Goal: Task Accomplishment & Management: Manage account settings

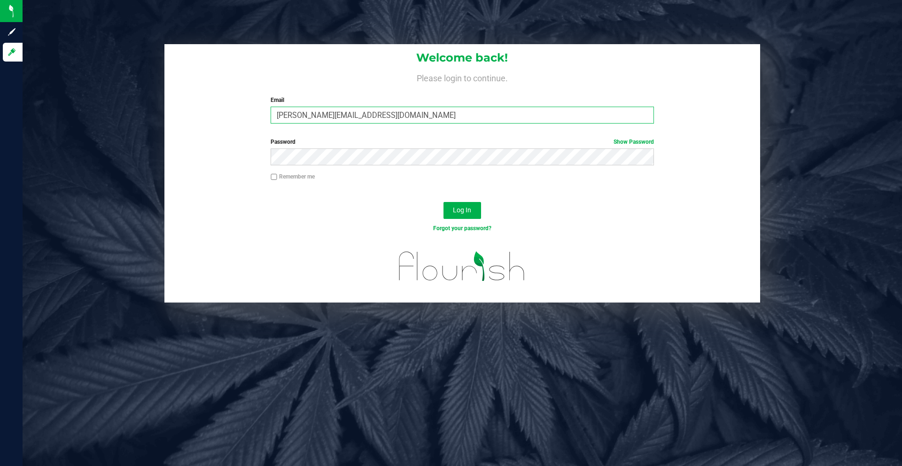
click at [403, 116] on input "[PERSON_NAME][EMAIL_ADDRESS][DOMAIN_NAME]" at bounding box center [462, 115] width 383 height 17
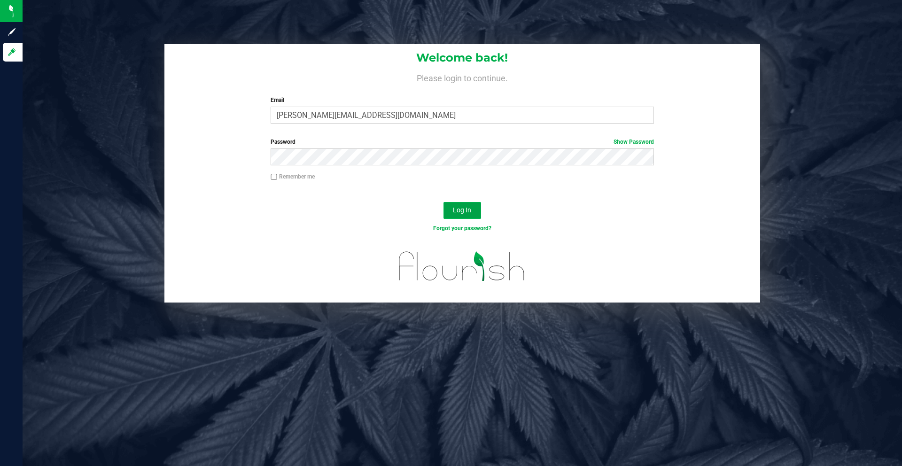
click at [462, 217] on button "Log In" at bounding box center [463, 210] width 38 height 17
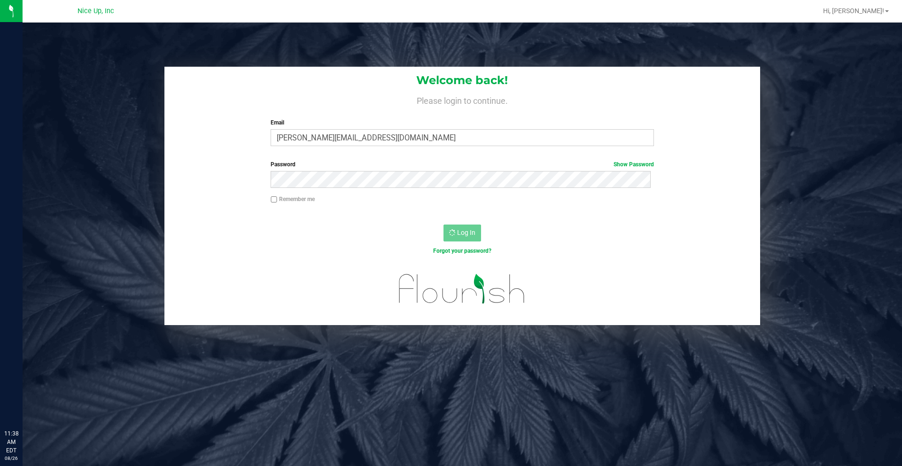
click at [463, 211] on div "Remember me" at bounding box center [462, 204] width 596 height 18
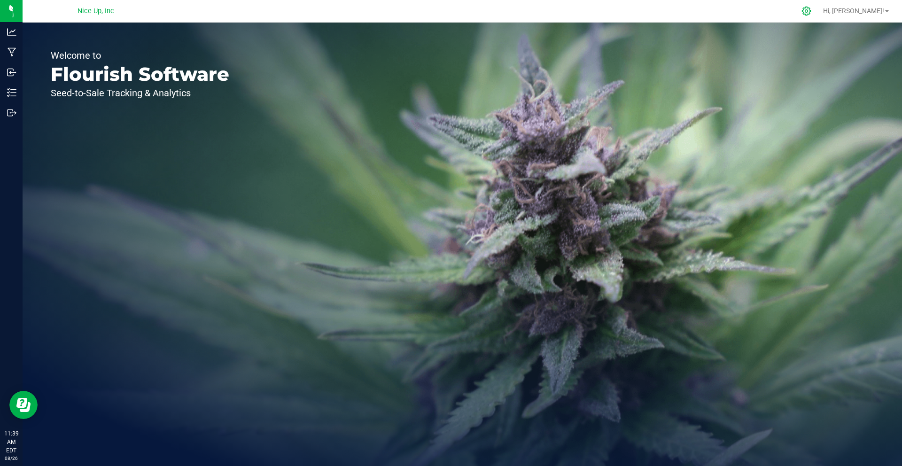
click at [812, 10] on icon at bounding box center [807, 11] width 10 height 10
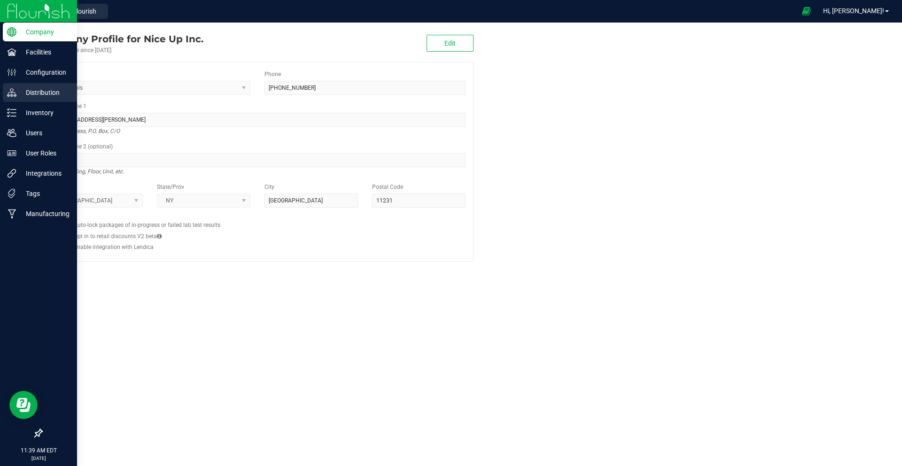
click at [33, 91] on p "Distribution" at bounding box center [44, 92] width 56 height 11
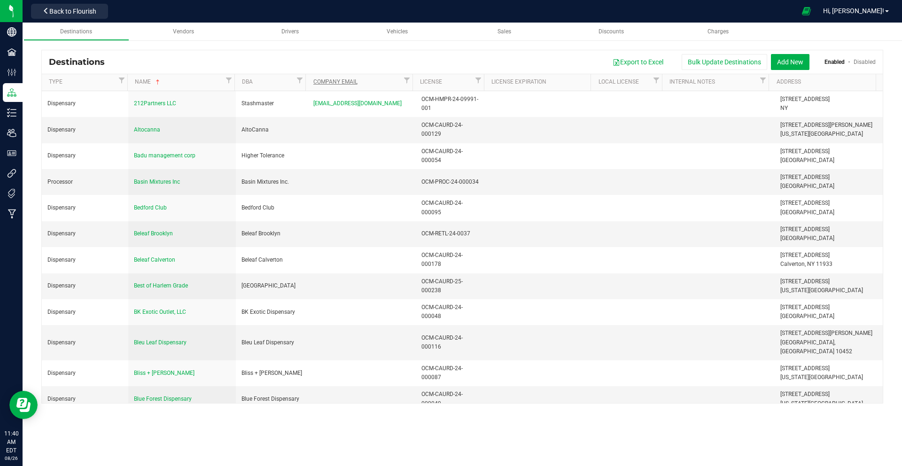
scroll to position [743, 0]
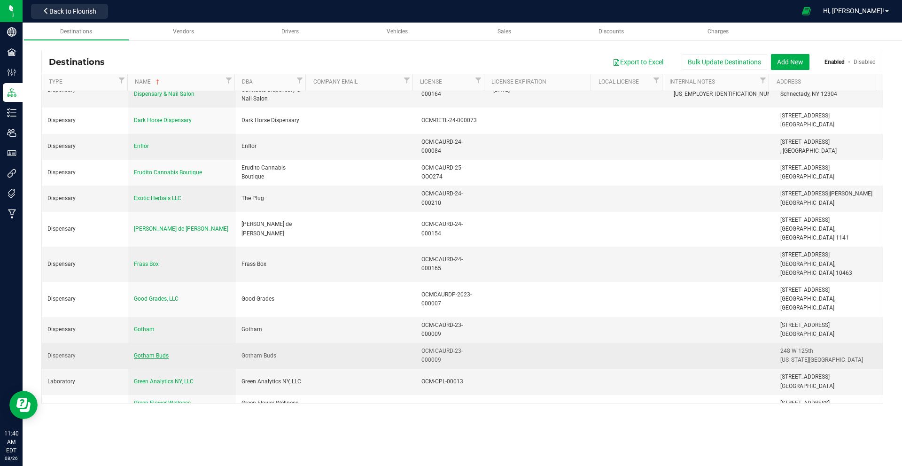
click at [159, 352] on span "Gotham Buds" at bounding box center [151, 355] width 35 height 7
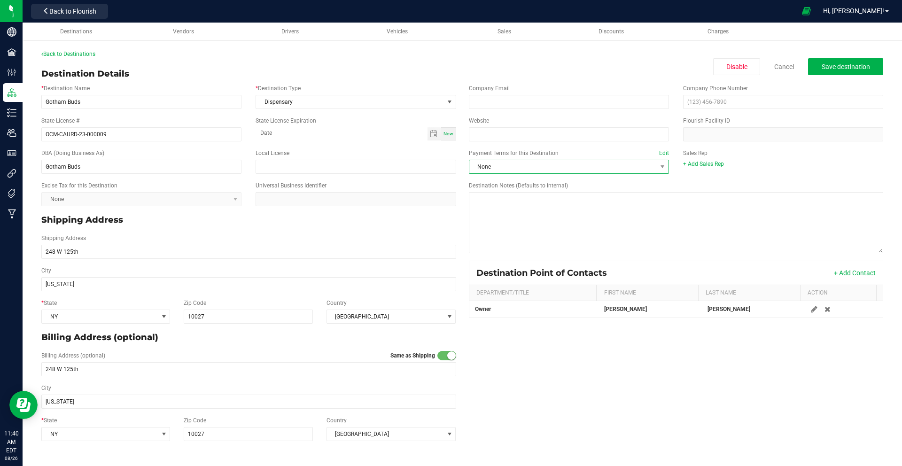
click at [600, 164] on span "None" at bounding box center [562, 166] width 187 height 13
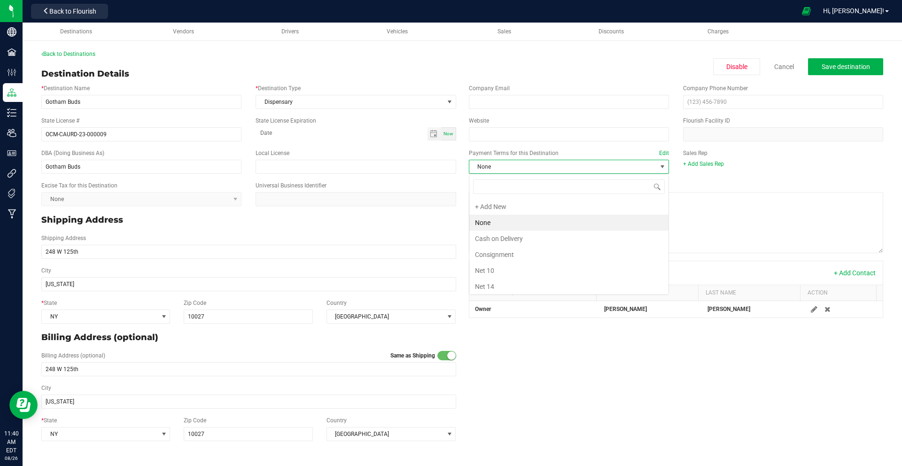
click at [597, 168] on span "None" at bounding box center [562, 166] width 187 height 13
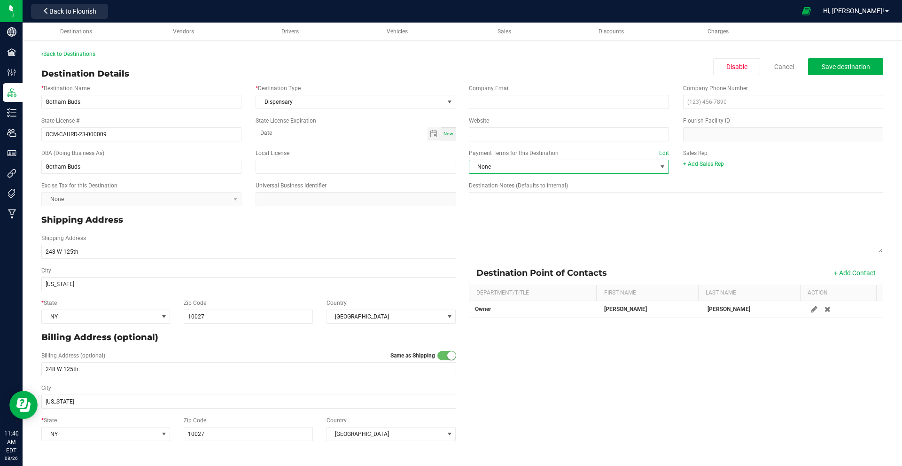
click at [662, 167] on span at bounding box center [663, 167] width 8 height 8
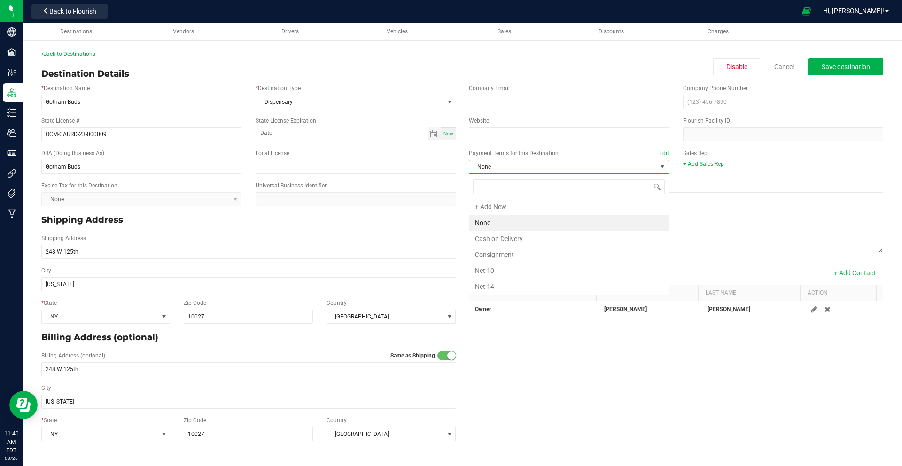
click at [660, 167] on span at bounding box center [663, 167] width 8 height 8
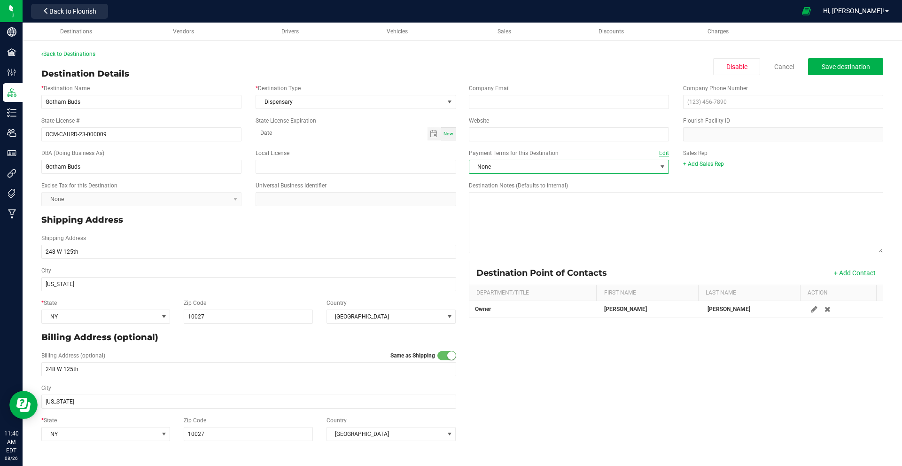
click at [663, 153] on link "Edit" at bounding box center [664, 153] width 10 height 7
click at [663, 192] on textarea "Destination Notes (Defaults to internal)" at bounding box center [676, 222] width 415 height 61
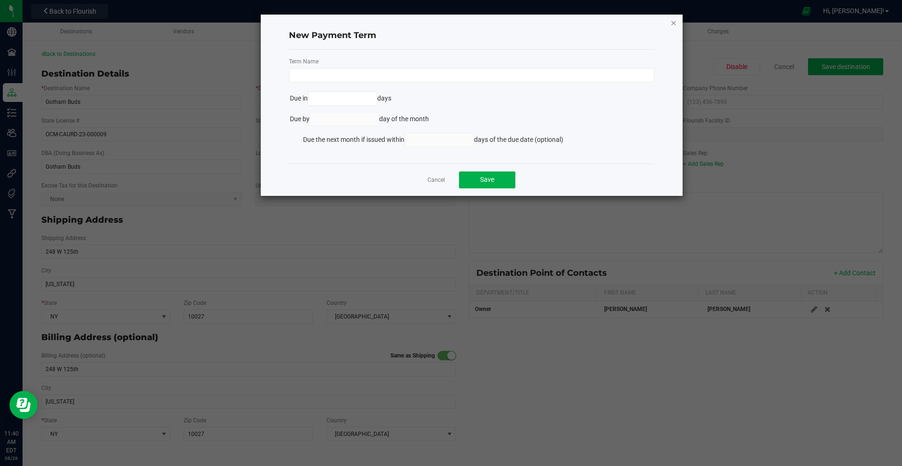
click at [674, 24] on icon "Close modal" at bounding box center [674, 22] width 7 height 11
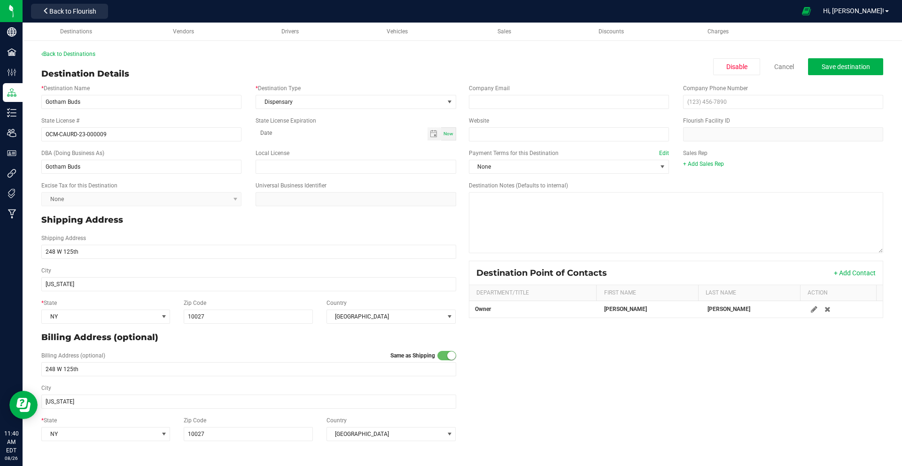
click at [438, 181] on div "Universal Business Identifier" at bounding box center [356, 193] width 214 height 25
click at [663, 170] on span at bounding box center [663, 167] width 8 height 8
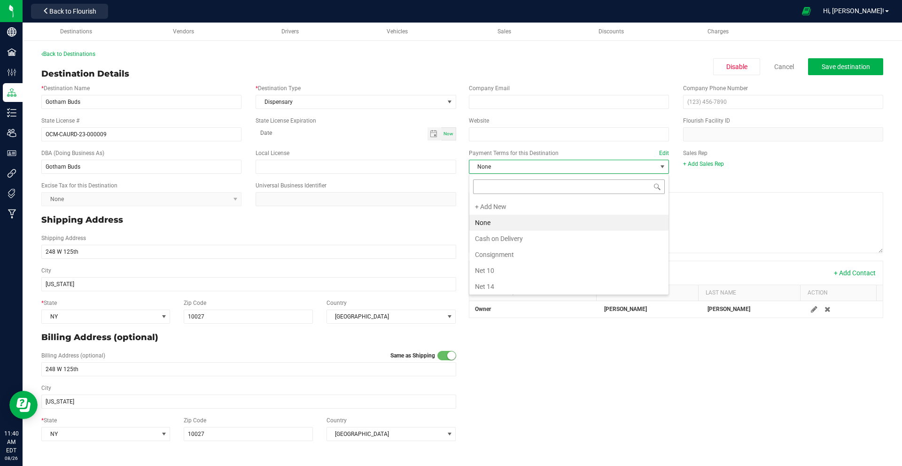
scroll to position [14, 201]
click at [507, 238] on li "Cash on Delivery" at bounding box center [568, 239] width 199 height 16
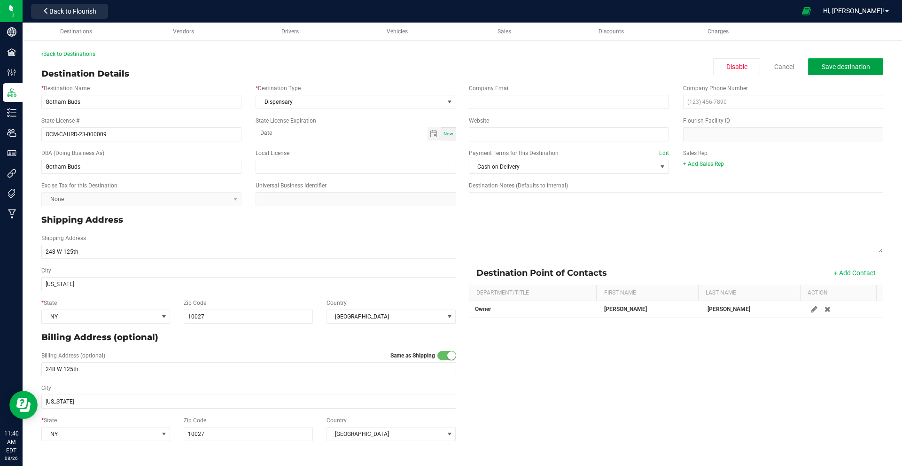
click at [830, 70] on span "Save destination" at bounding box center [846, 67] width 48 height 8
click at [826, 70] on span "Save destination" at bounding box center [846, 67] width 48 height 8
click at [92, 55] on link "Back to Destinations" at bounding box center [68, 54] width 54 height 7
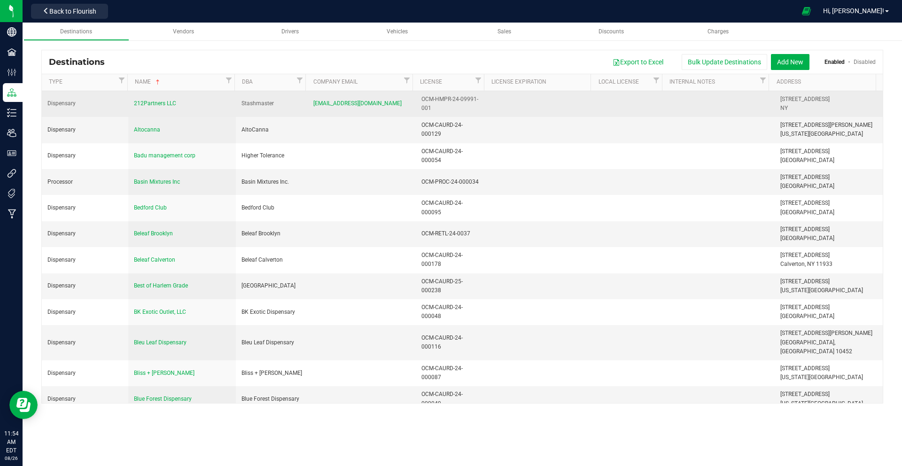
scroll to position [644, 0]
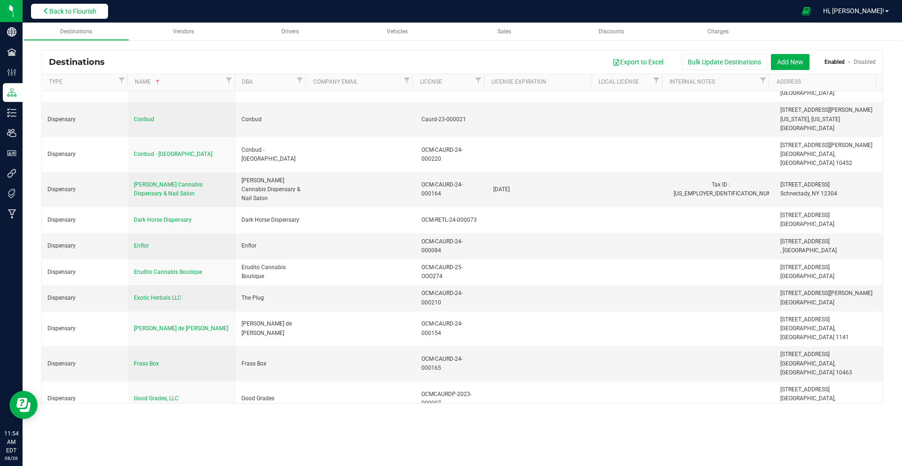
click at [101, 11] on button "Back to Flourish" at bounding box center [69, 11] width 77 height 15
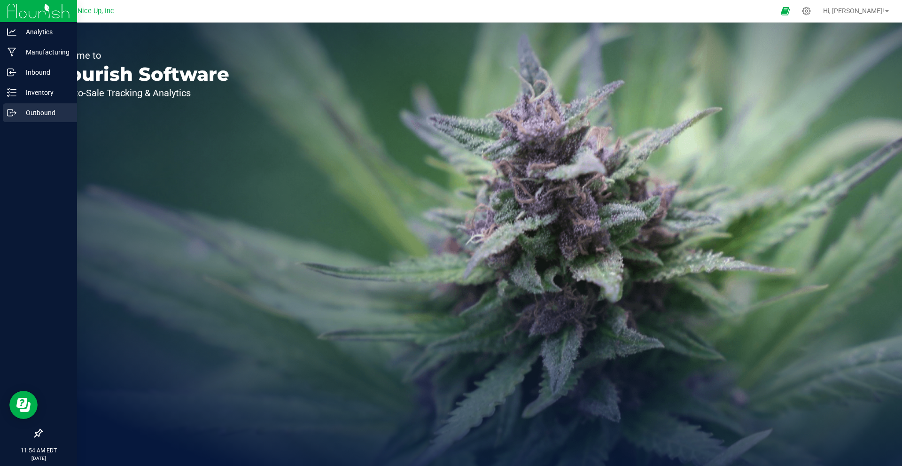
click at [36, 111] on p "Outbound" at bounding box center [44, 112] width 56 height 11
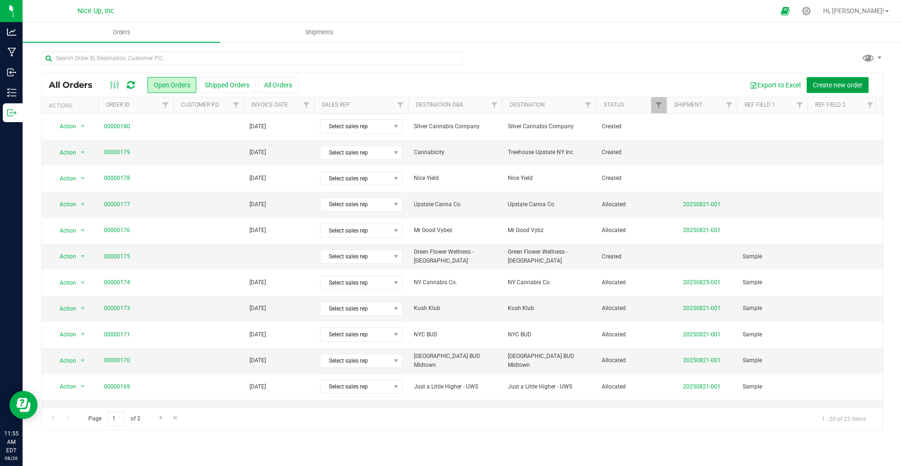
click at [841, 86] on span "Create new order" at bounding box center [838, 85] width 50 height 8
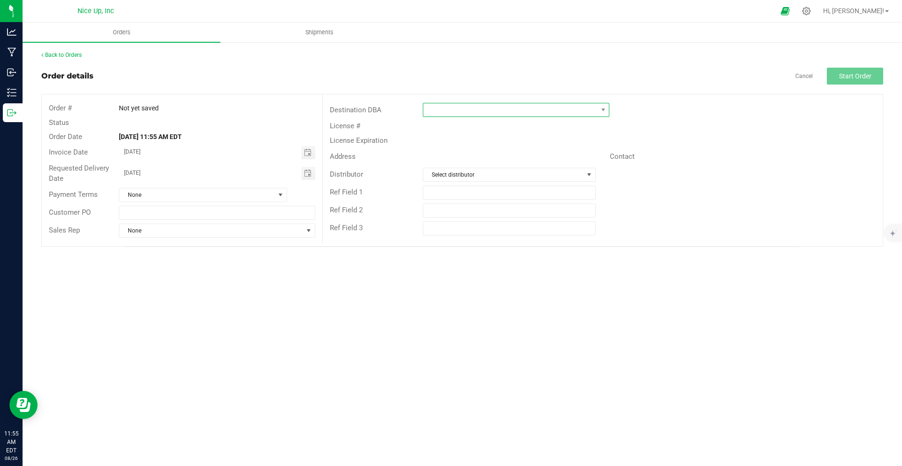
click at [499, 106] on span at bounding box center [510, 109] width 174 height 13
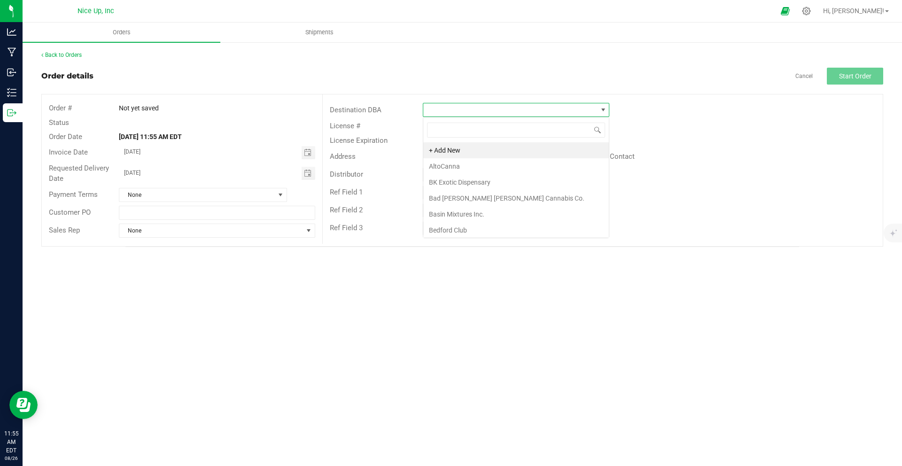
click at [498, 109] on span at bounding box center [510, 109] width 174 height 13
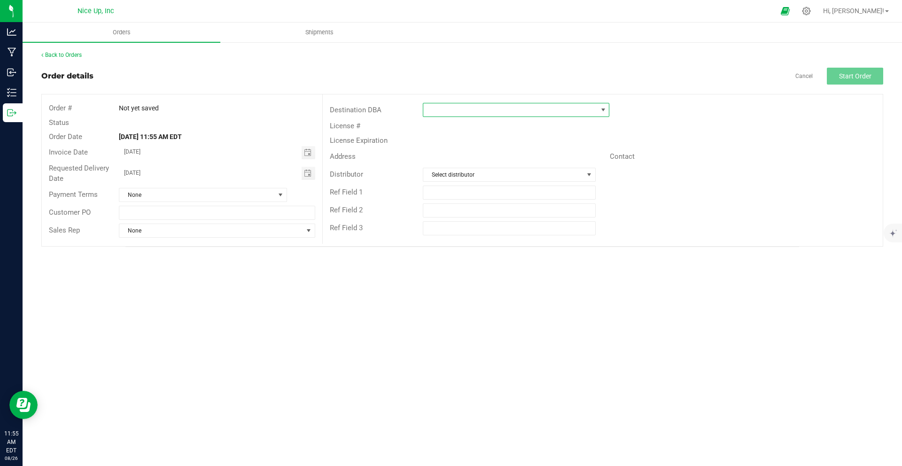
click at [484, 111] on span at bounding box center [510, 109] width 174 height 13
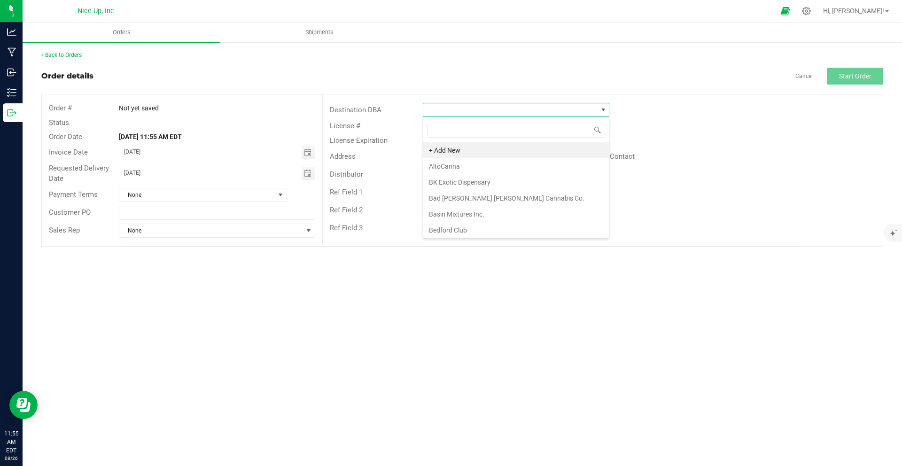
scroll to position [14, 187]
type input "cussin"
click at [488, 146] on li "[PERSON_NAME] Cannabis Dispensary & Nail Salon" at bounding box center [516, 150] width 186 height 16
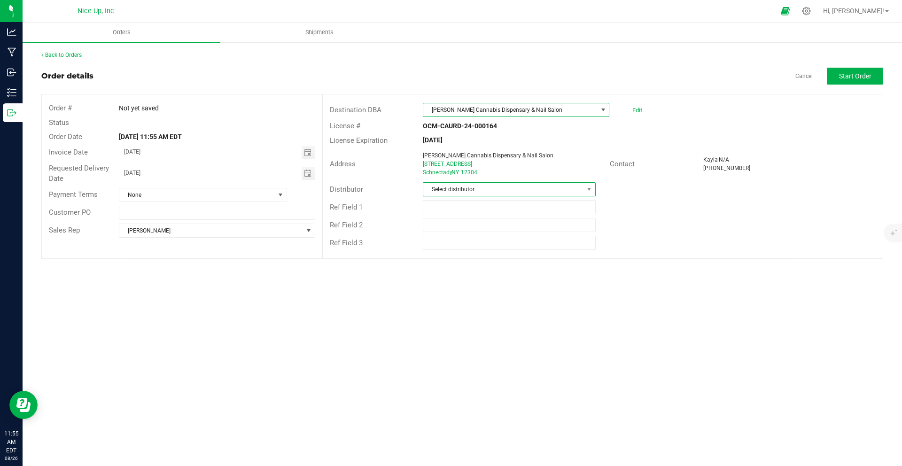
click at [484, 191] on span "Select distributor" at bounding box center [503, 189] width 160 height 13
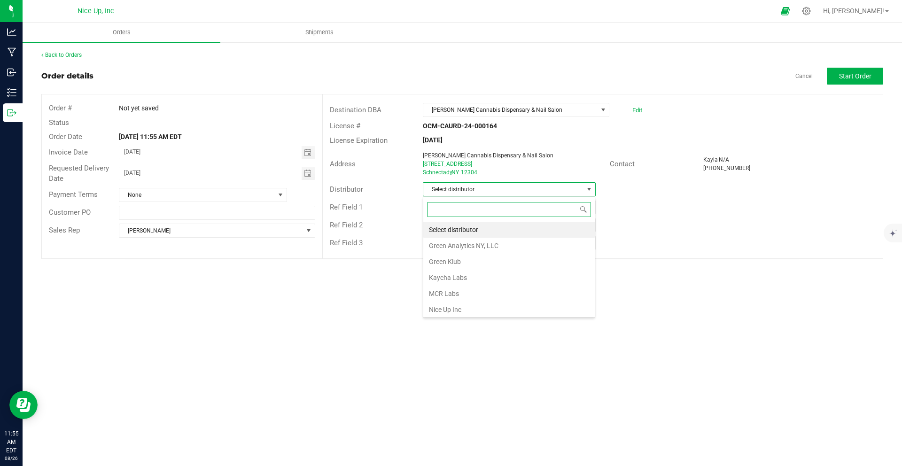
scroll to position [14, 173]
click at [449, 307] on li "Nice Up Inc" at bounding box center [509, 310] width 172 height 16
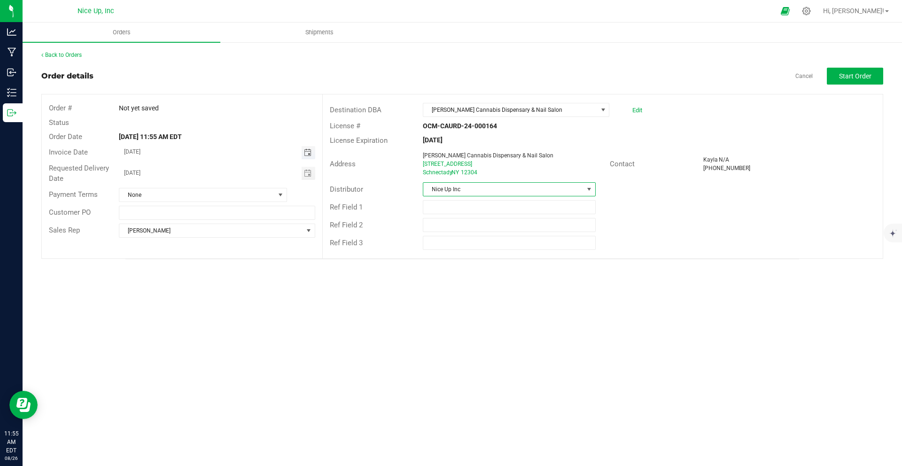
click at [306, 151] on span "Toggle calendar" at bounding box center [308, 153] width 8 height 8
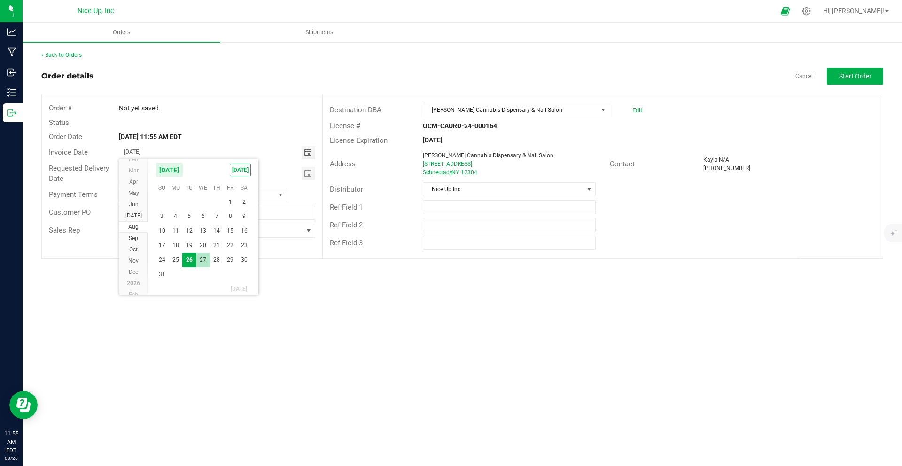
click at [203, 258] on span "27" at bounding box center [203, 260] width 14 height 15
type input "[DATE]"
click at [845, 77] on span "Start Order" at bounding box center [855, 76] width 32 height 8
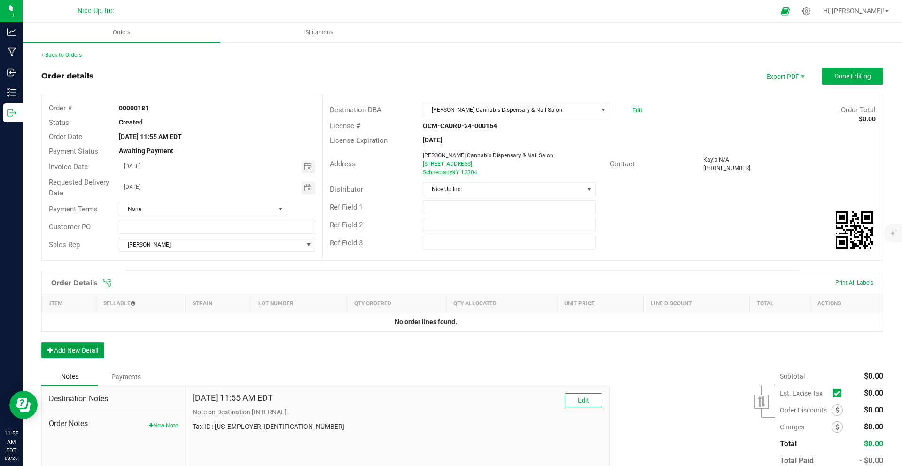
click at [70, 347] on button "Add New Detail" at bounding box center [72, 351] width 63 height 16
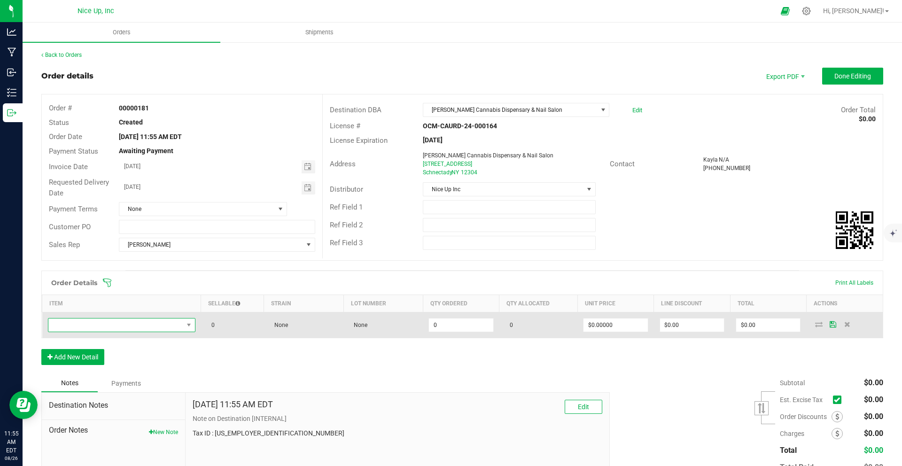
click at [147, 327] on span "NO DATA FOUND" at bounding box center [115, 325] width 135 height 13
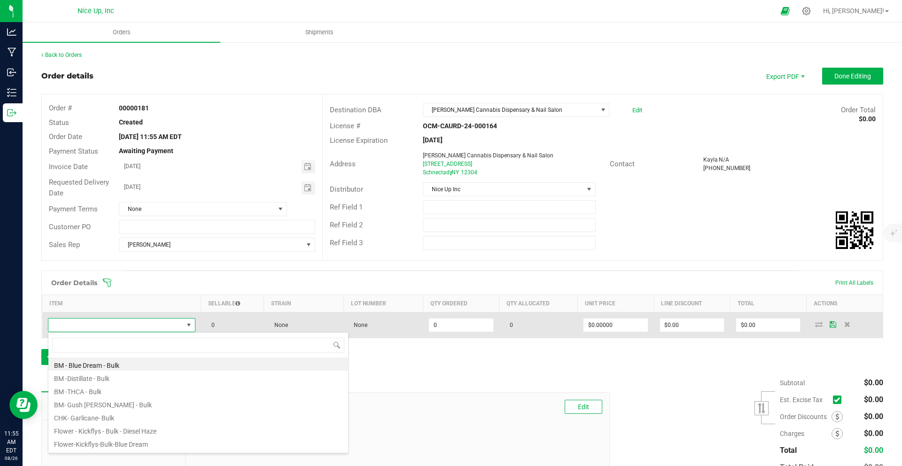
scroll to position [14, 145]
type input "diesel"
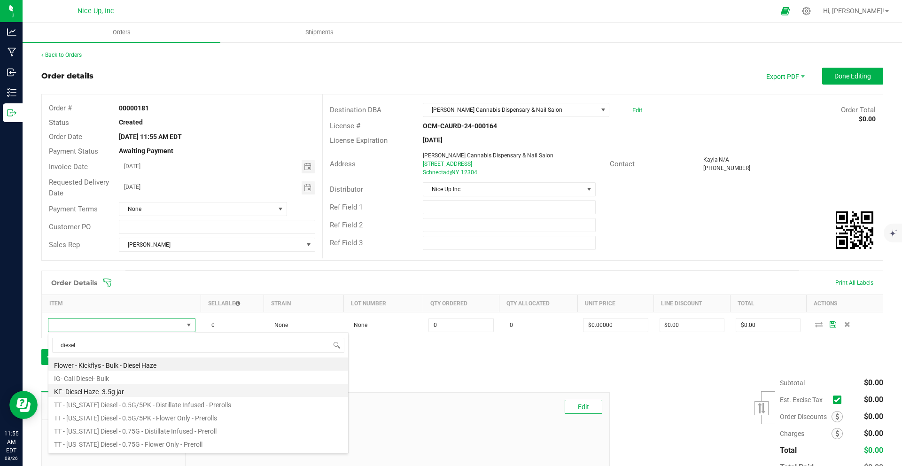
click at [123, 392] on li "KF- Diesel Haze- 3.5g jar" at bounding box center [198, 390] width 300 height 13
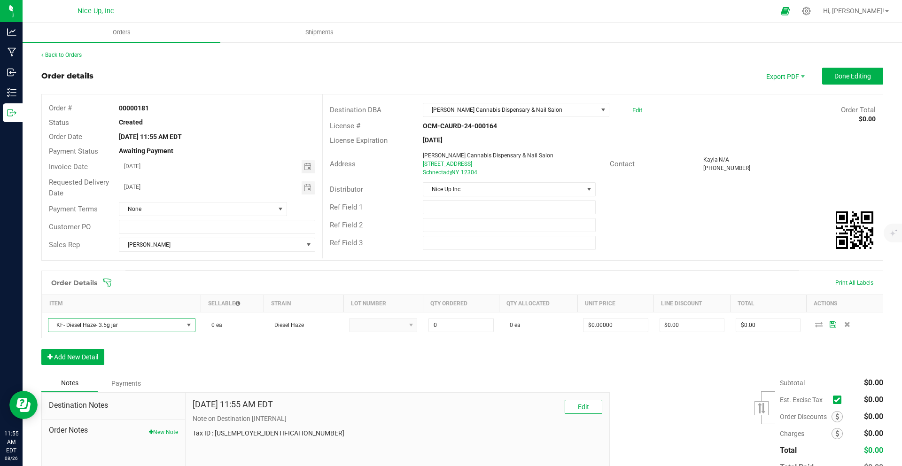
type input "0 ea"
type input "$15.00000"
click at [91, 359] on button "Add New Detail" at bounding box center [72, 357] width 63 height 16
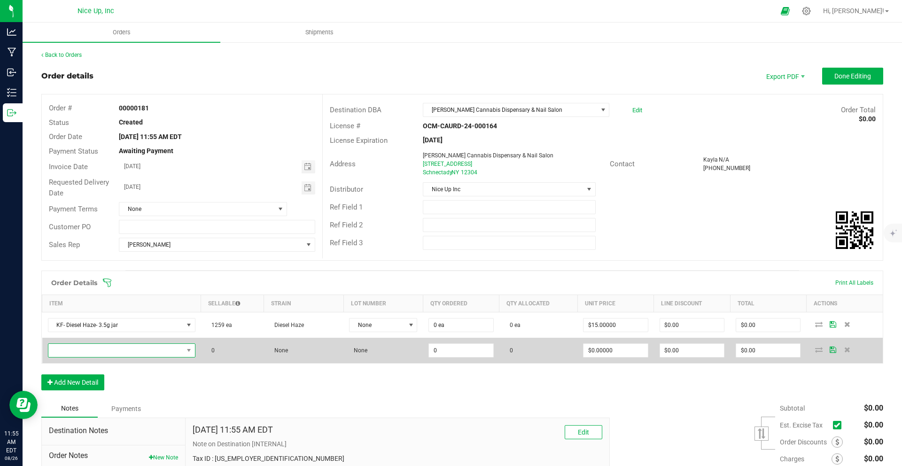
click at [97, 353] on span "NO DATA FOUND" at bounding box center [115, 350] width 135 height 13
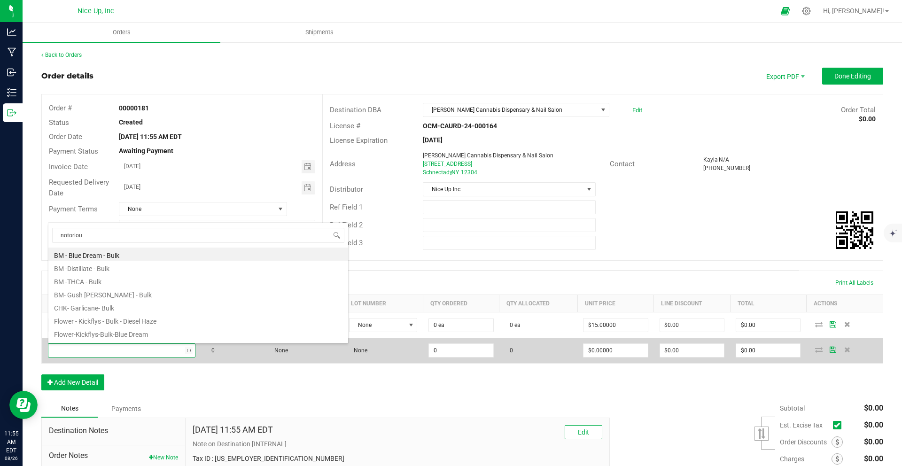
type input "notorious"
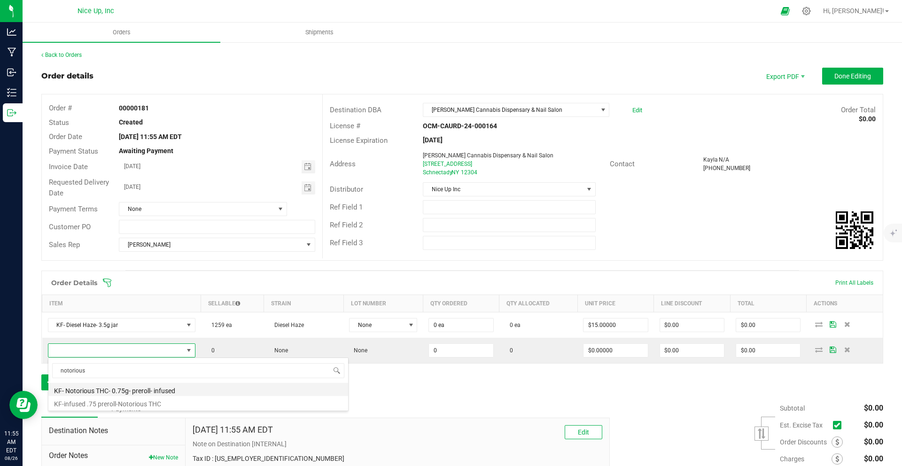
click at [144, 390] on li "KF- Notorious THC- 0.75g- preroll- infused" at bounding box center [198, 389] width 300 height 13
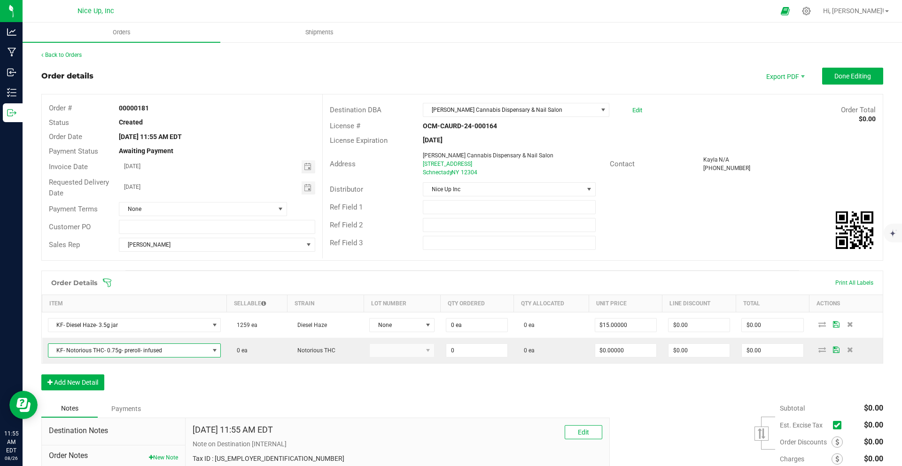
type input "0 ea"
type input "$4.42000"
click at [71, 382] on button "Add New Detail" at bounding box center [72, 383] width 63 height 16
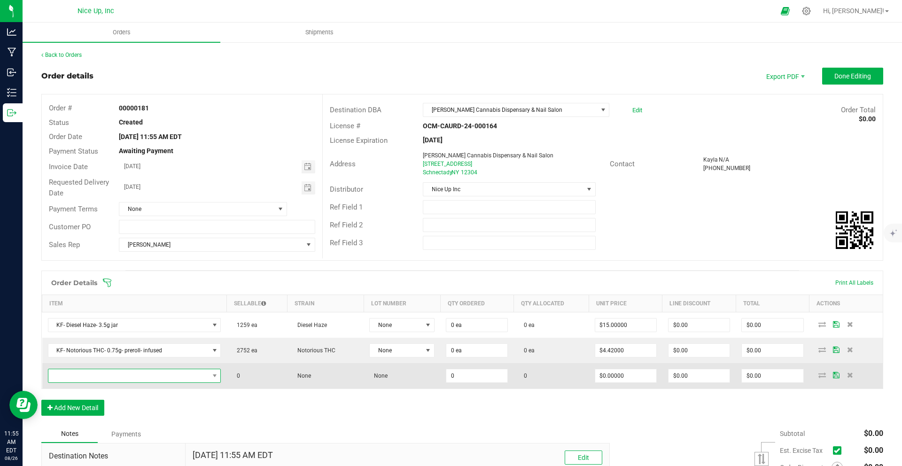
click at [96, 374] on span "NO DATA FOUND" at bounding box center [128, 375] width 161 height 13
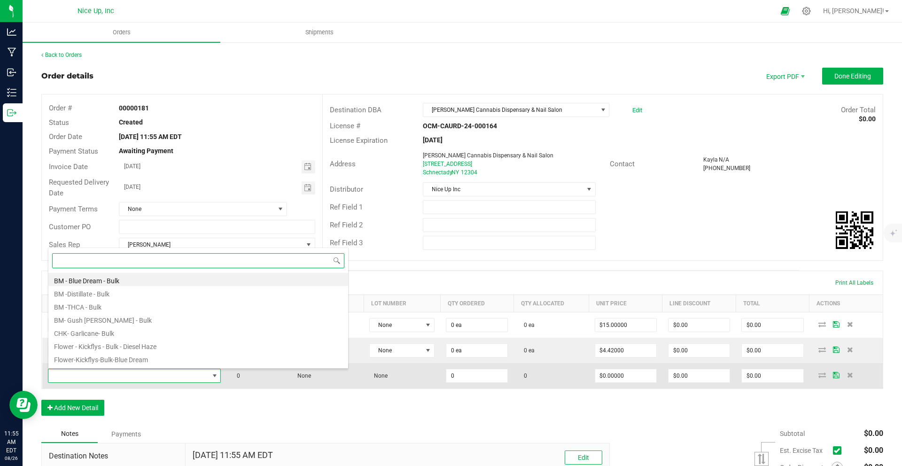
scroll to position [14, 173]
type input "orange cre"
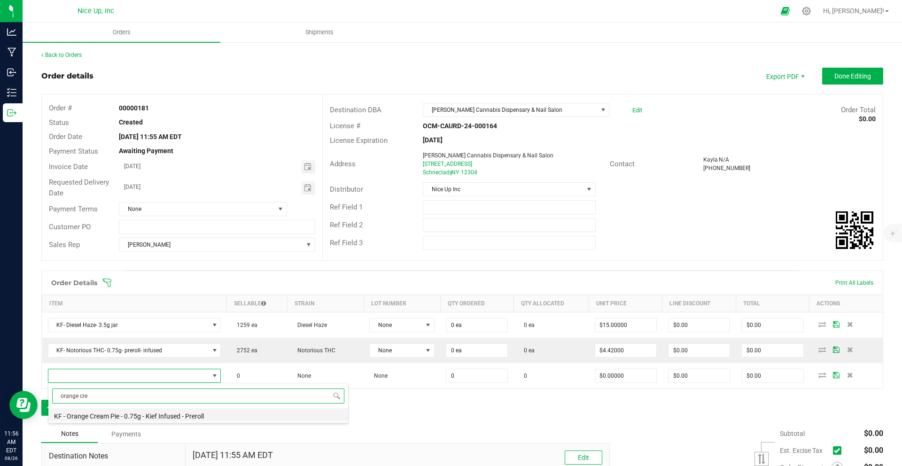
click at [151, 419] on li "KF - Orange Cream Pie - 0.75g - Kief Infused - Preroll" at bounding box center [198, 414] width 300 height 13
type input "0 ea"
type input "$4.42000"
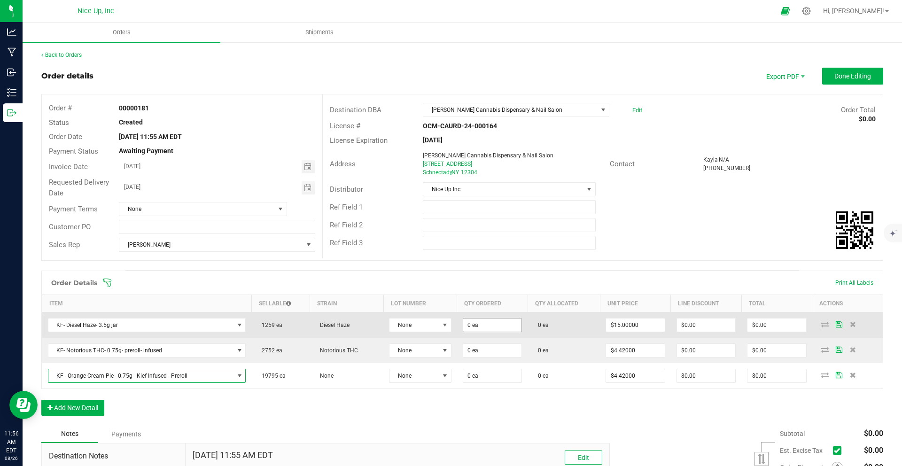
click at [473, 323] on input "0 ea" at bounding box center [492, 325] width 58 height 13
click at [472, 327] on input "0" at bounding box center [492, 325] width 58 height 13
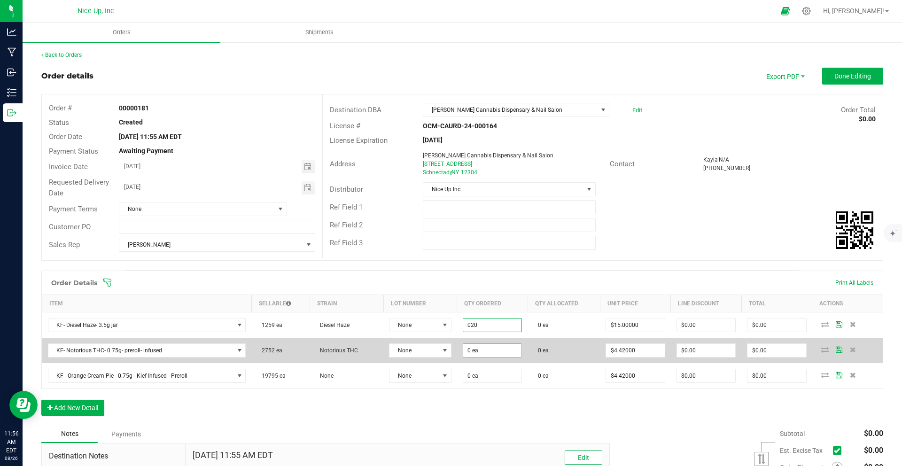
type input "20 ea"
type input "$300.00"
click at [482, 345] on input "0" at bounding box center [492, 350] width 58 height 13
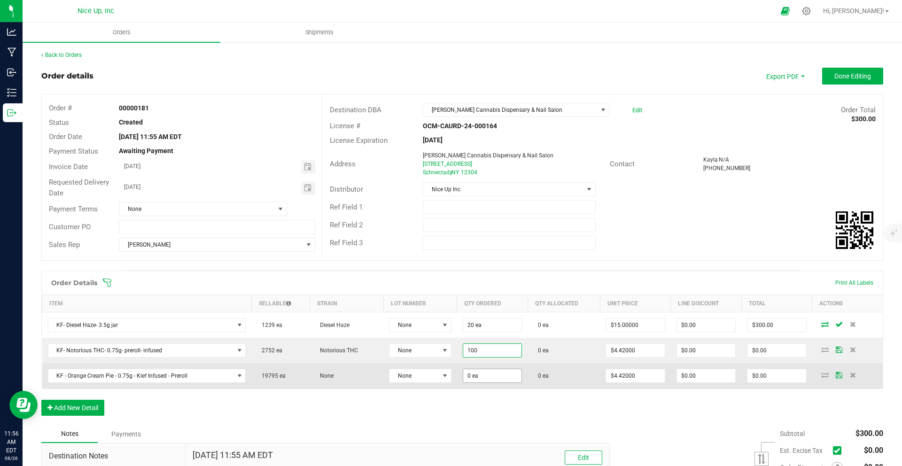
type input "100 ea"
type input "$442.00"
click at [494, 373] on input "0" at bounding box center [492, 375] width 58 height 13
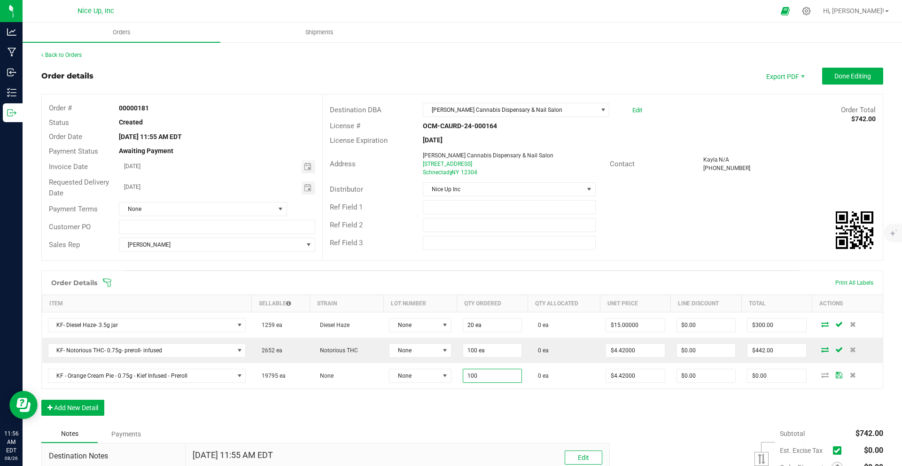
type input "100 ea"
type input "$442.00"
click at [501, 398] on div "Order Details Print All Labels Item Sellable Strain Lot Number Qty Ordered Qty …" at bounding box center [462, 348] width 842 height 155
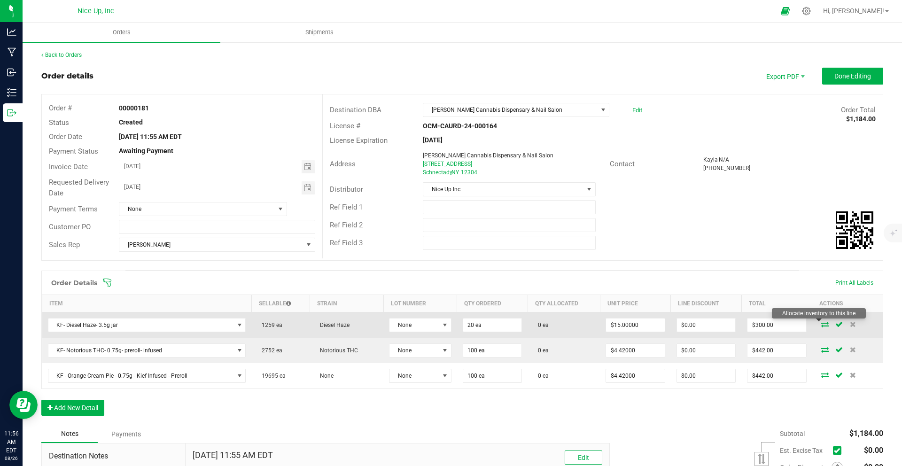
click at [821, 324] on icon at bounding box center [825, 324] width 8 height 6
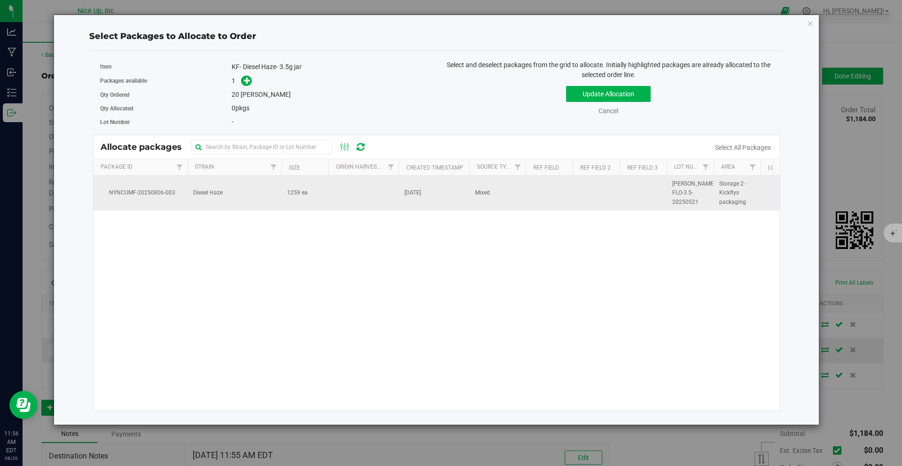
click at [266, 197] on td "Diesel Haze" at bounding box center [234, 193] width 94 height 35
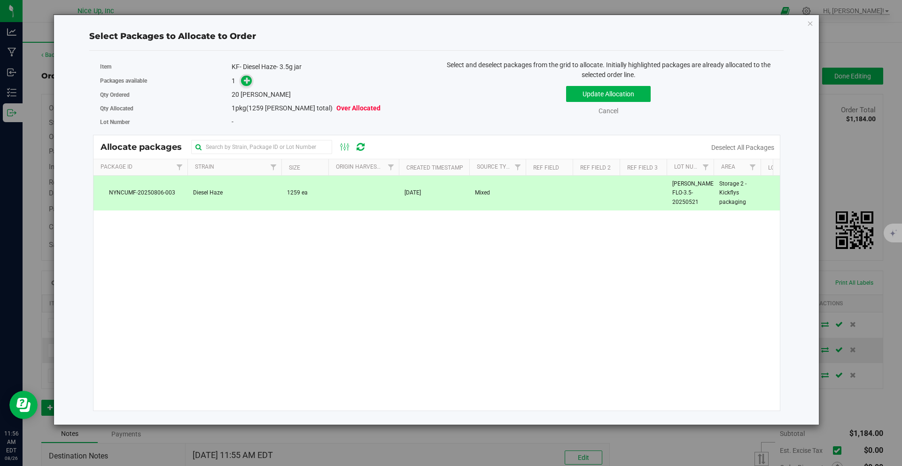
click at [246, 81] on icon at bounding box center [247, 80] width 7 height 7
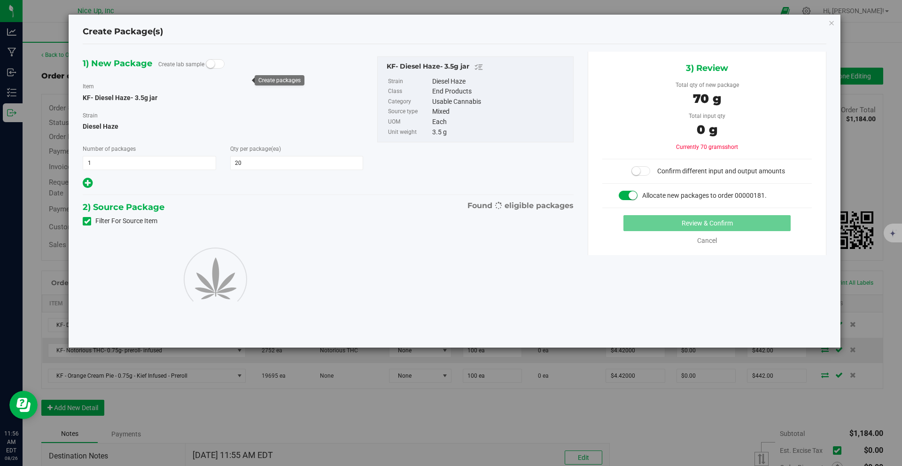
type input "20"
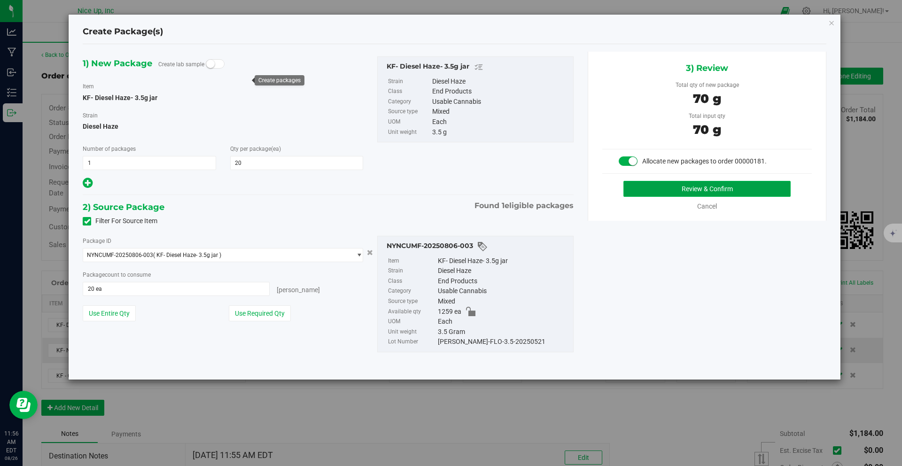
click at [648, 191] on button "Review & Confirm" at bounding box center [707, 189] width 167 height 16
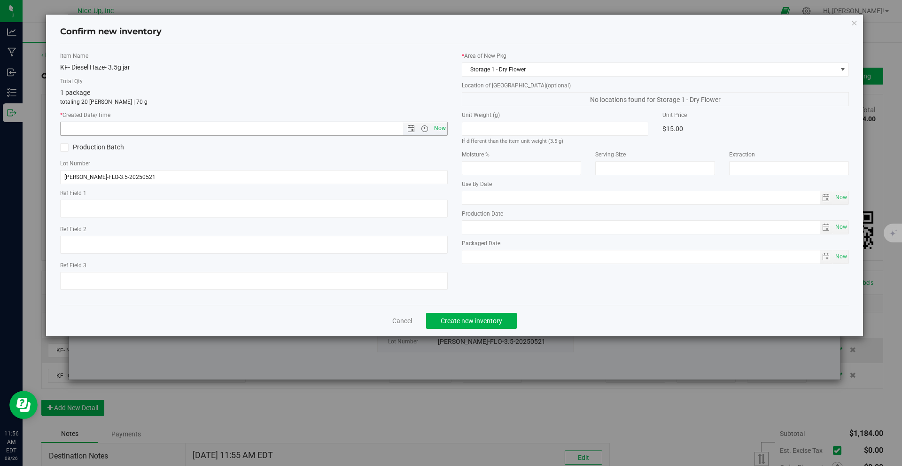
click at [437, 129] on span "Now" at bounding box center [440, 129] width 16 height 14
type input "[DATE] 11:56 AM"
click at [462, 328] on button "Create new inventory" at bounding box center [471, 321] width 91 height 16
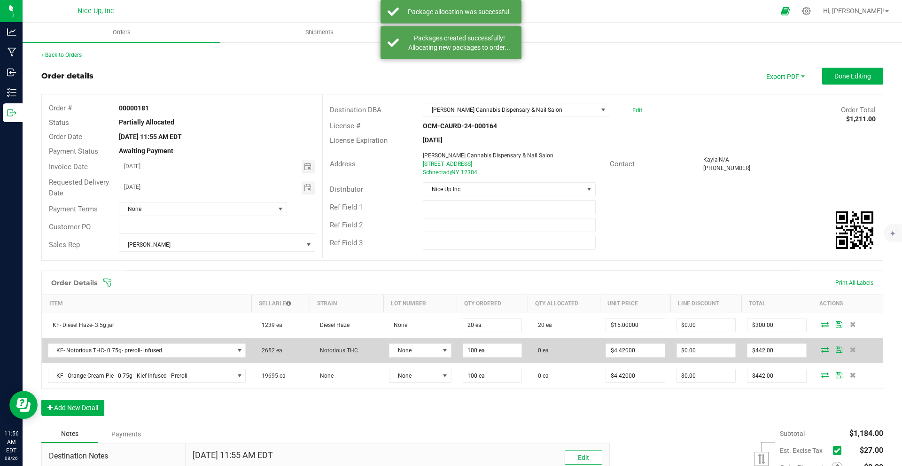
click at [821, 351] on icon at bounding box center [825, 350] width 8 height 6
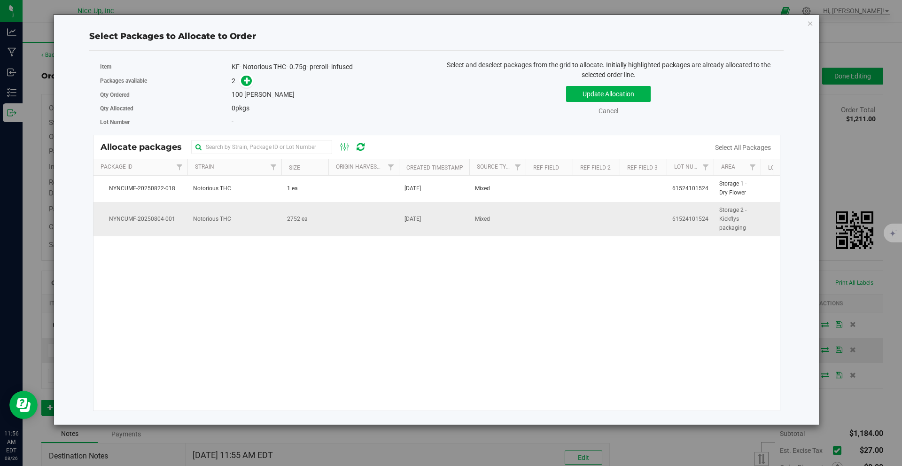
click at [269, 220] on td "Notorious THC" at bounding box center [234, 219] width 94 height 35
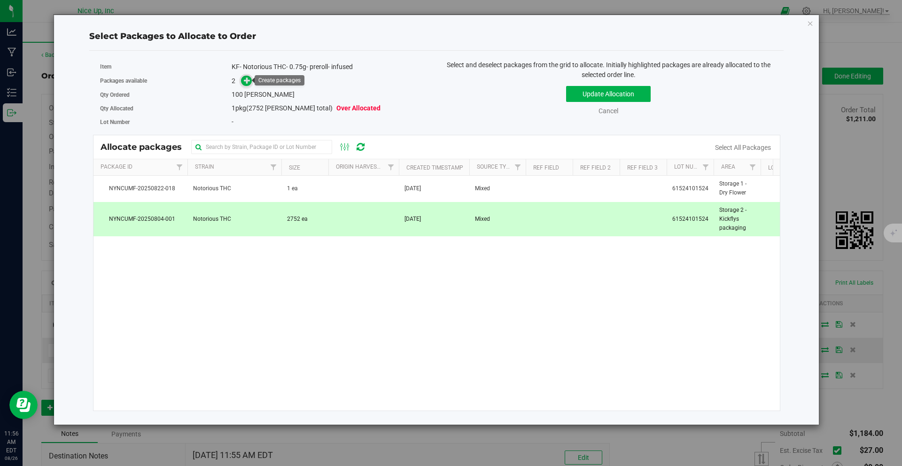
click at [244, 79] on icon at bounding box center [247, 80] width 7 height 7
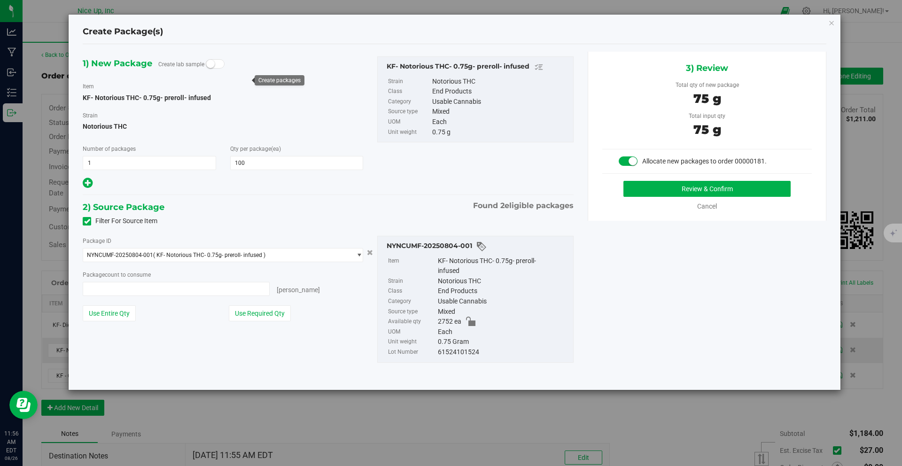
type input "100 ea"
click at [664, 188] on button "Review & Confirm" at bounding box center [707, 189] width 167 height 16
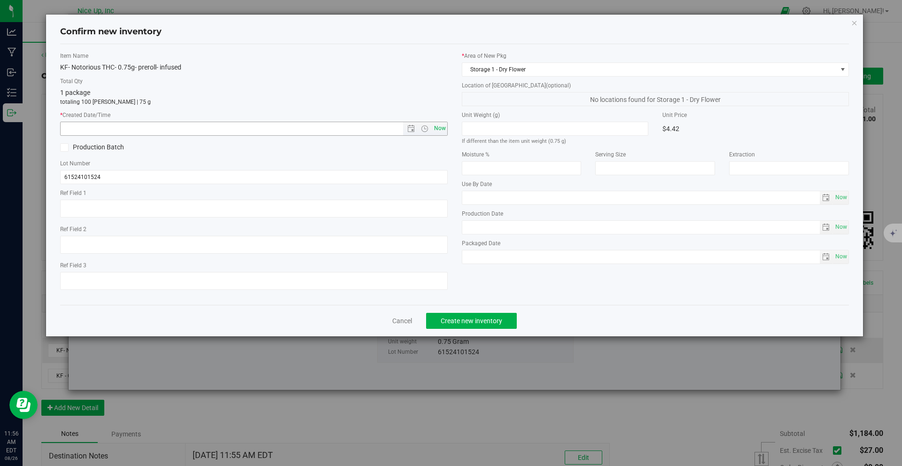
click at [439, 128] on span "Now" at bounding box center [440, 129] width 16 height 14
type input "[DATE] 11:56 AM"
click at [485, 324] on span "Create new inventory" at bounding box center [472, 321] width 62 height 8
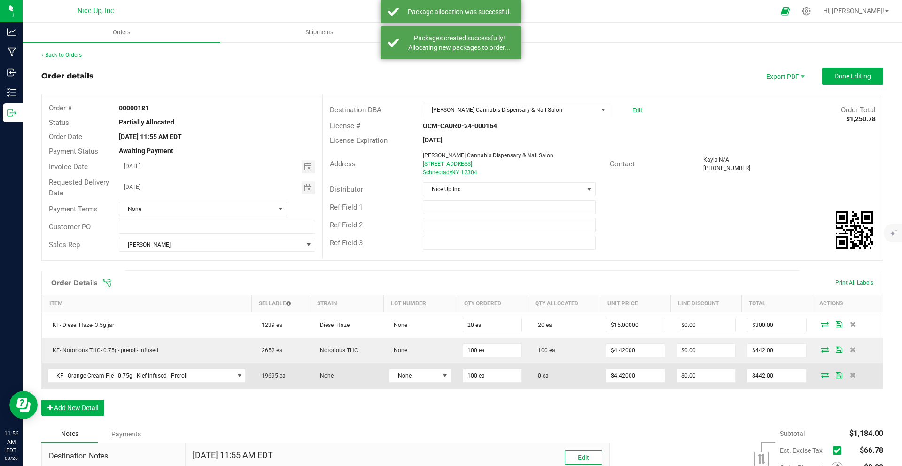
click at [821, 377] on icon at bounding box center [825, 375] width 8 height 6
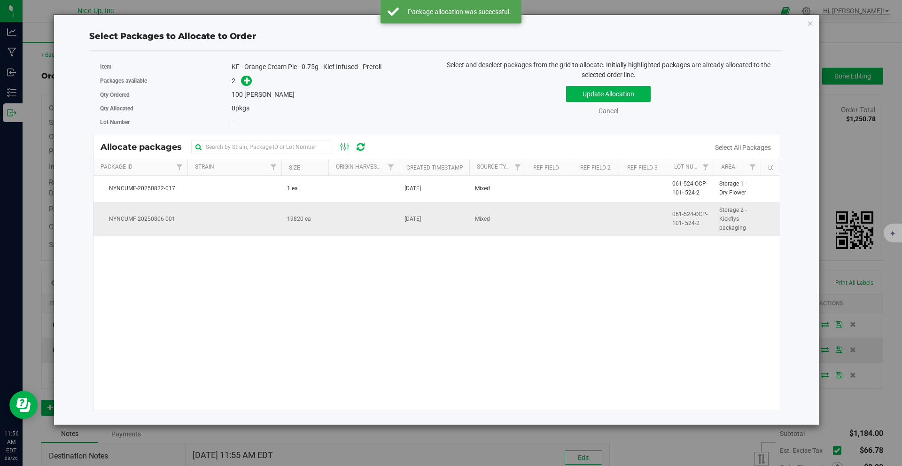
click at [272, 235] on td at bounding box center [234, 219] width 94 height 35
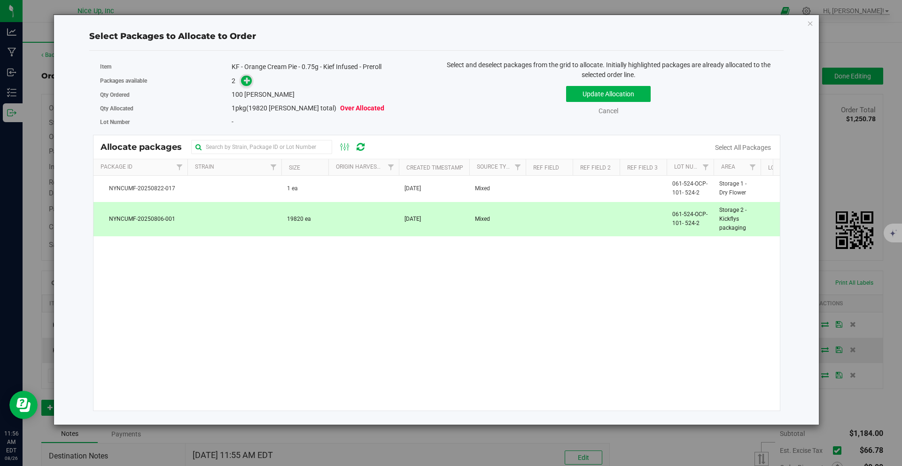
click at [248, 83] on icon at bounding box center [247, 80] width 7 height 7
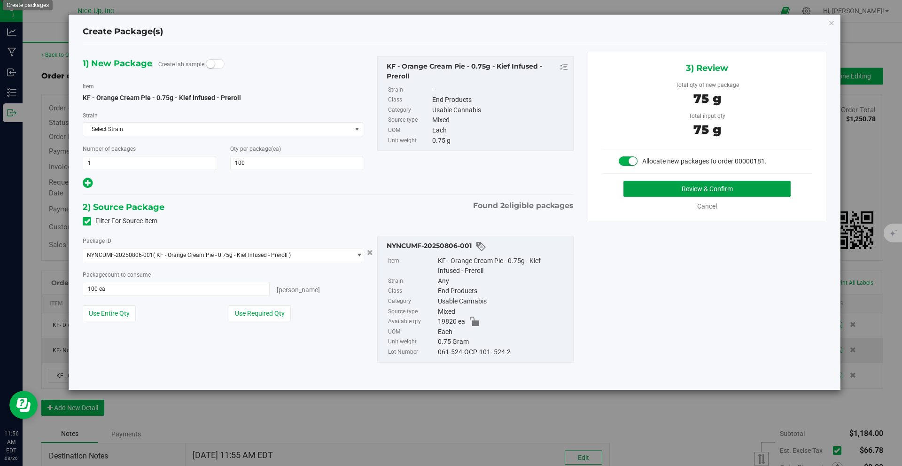
click at [677, 190] on button "Review & Confirm" at bounding box center [707, 189] width 167 height 16
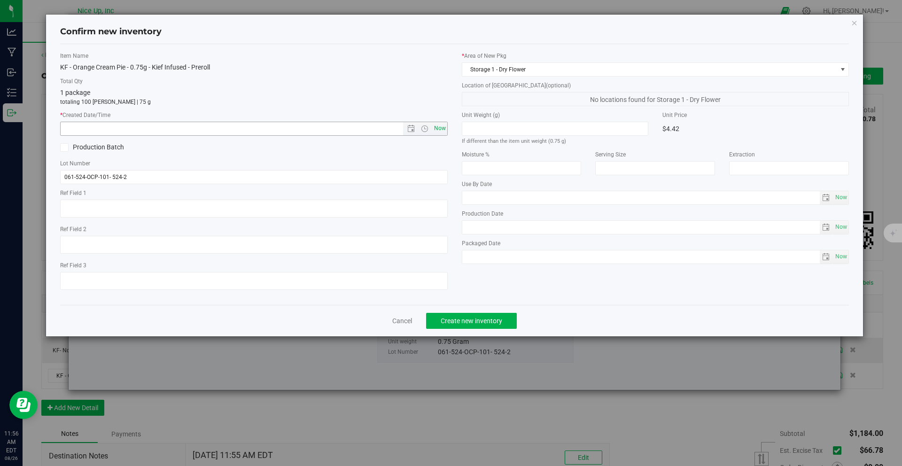
click at [444, 129] on span "Now" at bounding box center [440, 129] width 16 height 14
type input "[DATE] 11:56 AM"
click at [485, 325] on button "Create new inventory" at bounding box center [471, 321] width 91 height 16
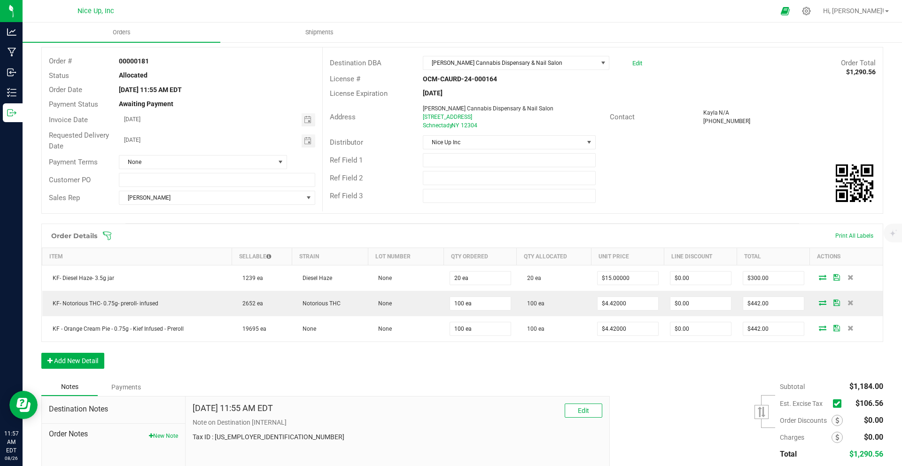
scroll to position [60, 0]
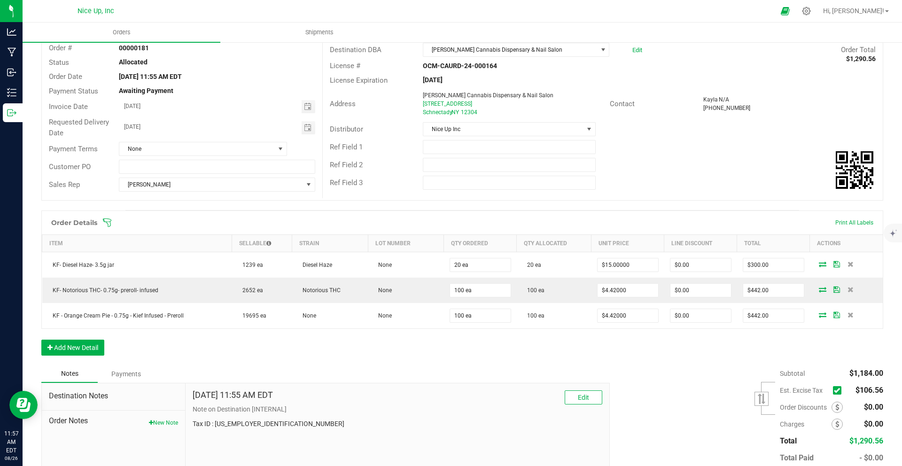
click at [834, 390] on icon at bounding box center [837, 390] width 6 height 0
click at [0, 0] on input "checkbox" at bounding box center [0, 0] width 0 height 0
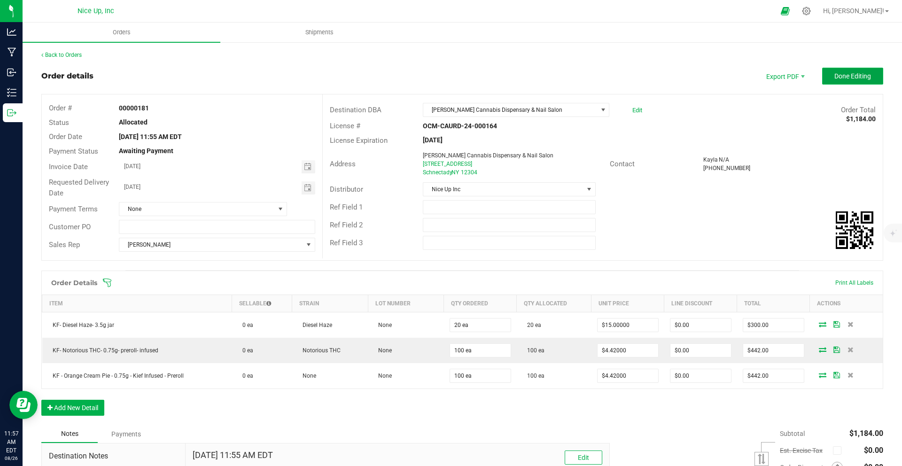
click at [843, 79] on span "Done Editing" at bounding box center [853, 76] width 37 height 8
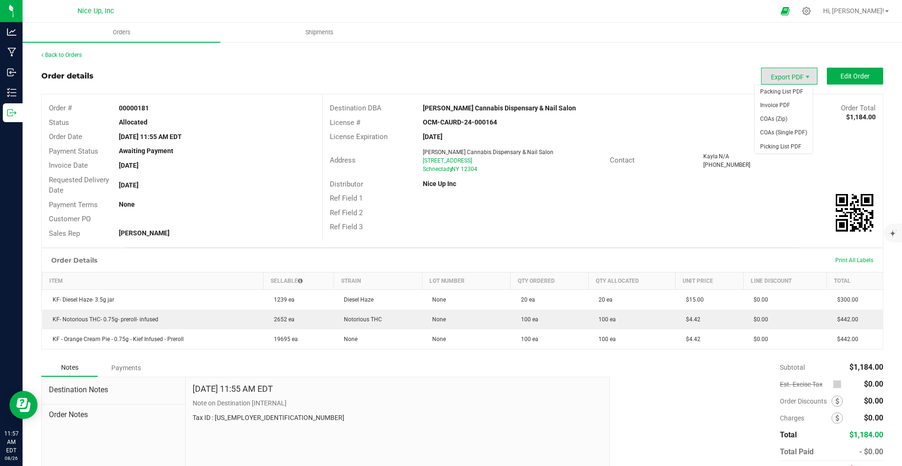
click at [780, 77] on span "Export PDF" at bounding box center [789, 76] width 56 height 17
click at [780, 104] on span "Invoice PDF" at bounding box center [784, 106] width 58 height 14
click at [55, 54] on link "Back to Orders" at bounding box center [61, 55] width 40 height 7
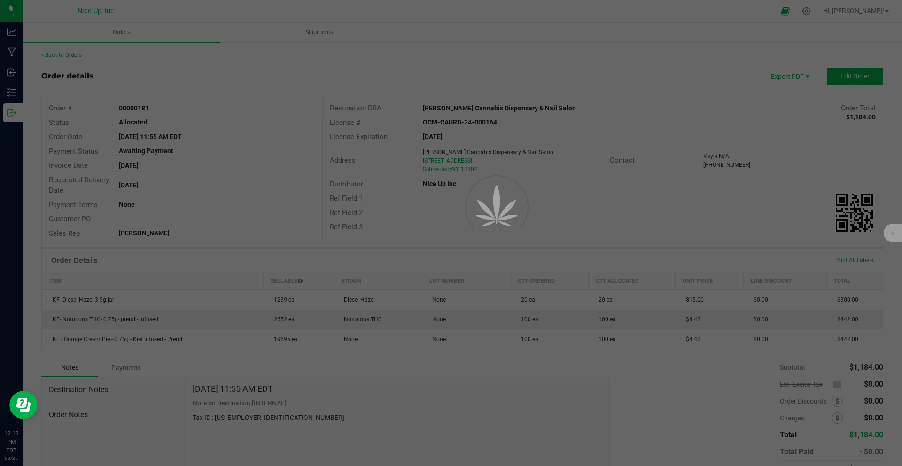
click at [45, 53] on div at bounding box center [451, 233] width 902 height 466
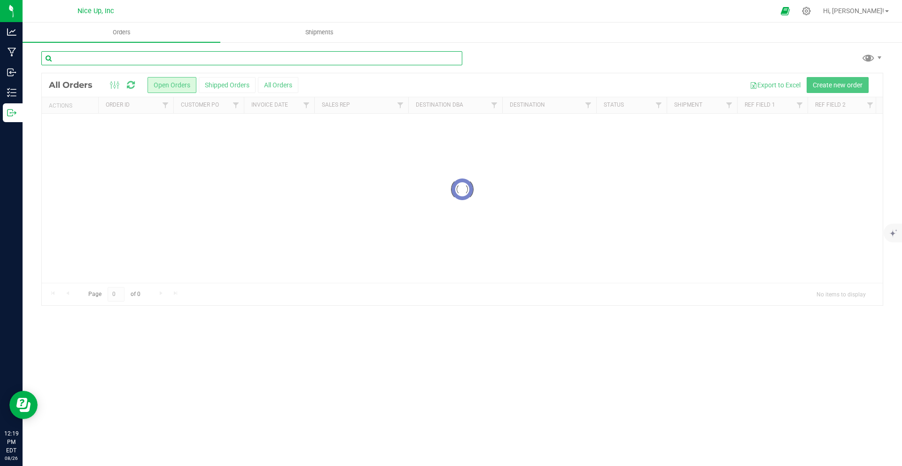
click at [63, 56] on input "text" at bounding box center [251, 58] width 421 height 14
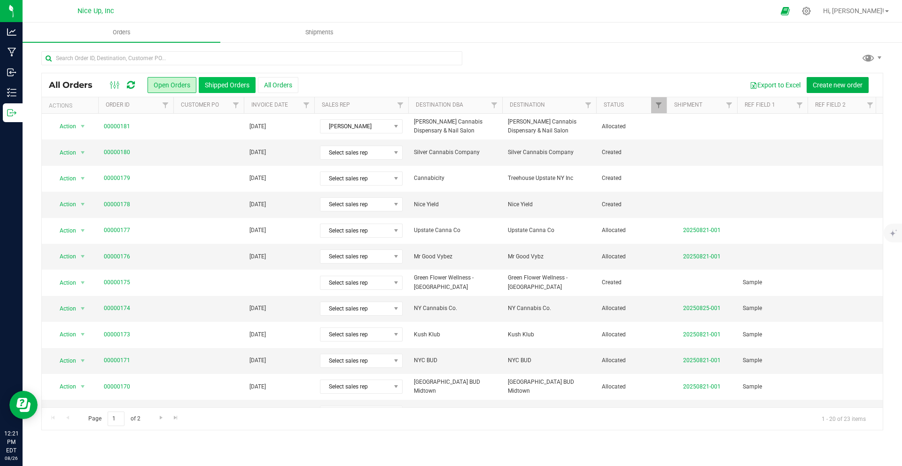
click at [224, 85] on button "Shipped Orders" at bounding box center [227, 85] width 57 height 16
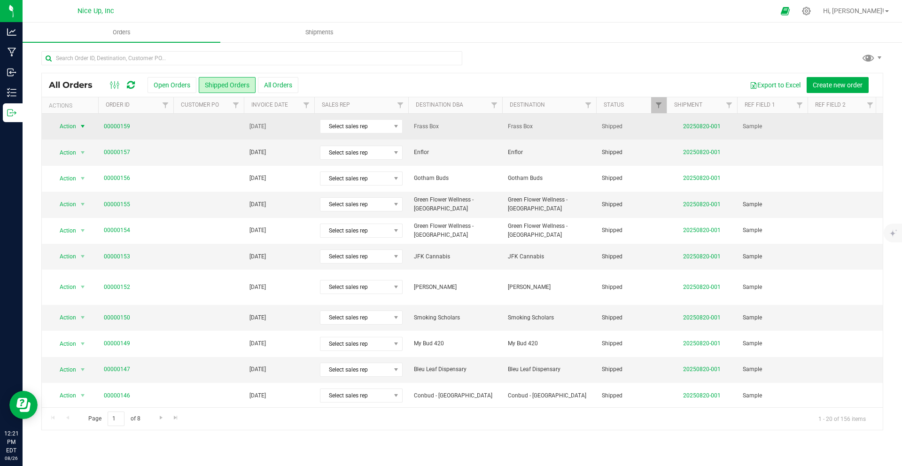
click at [68, 125] on span "Action" at bounding box center [63, 126] width 25 height 13
